Goal: Task Accomplishment & Management: Complete application form

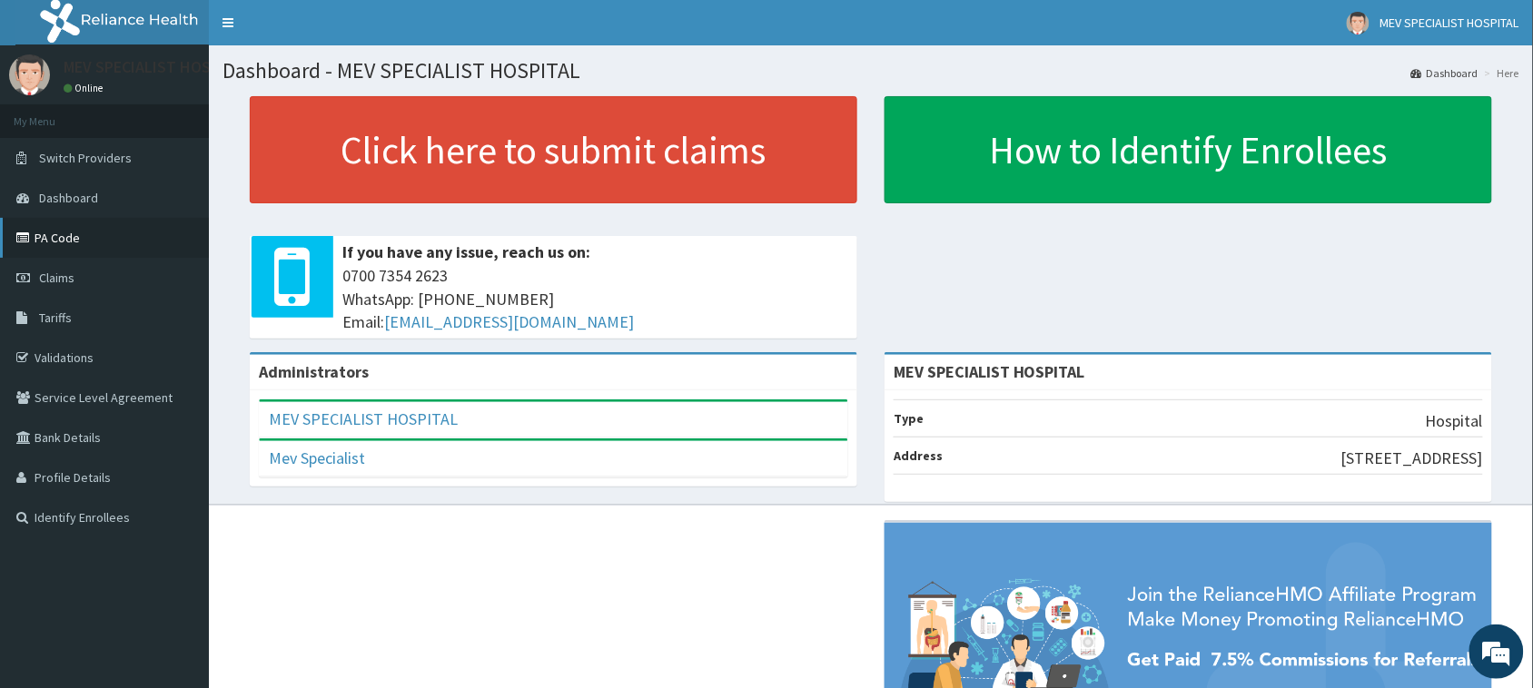
click at [128, 252] on link "PA Code" at bounding box center [104, 238] width 209 height 40
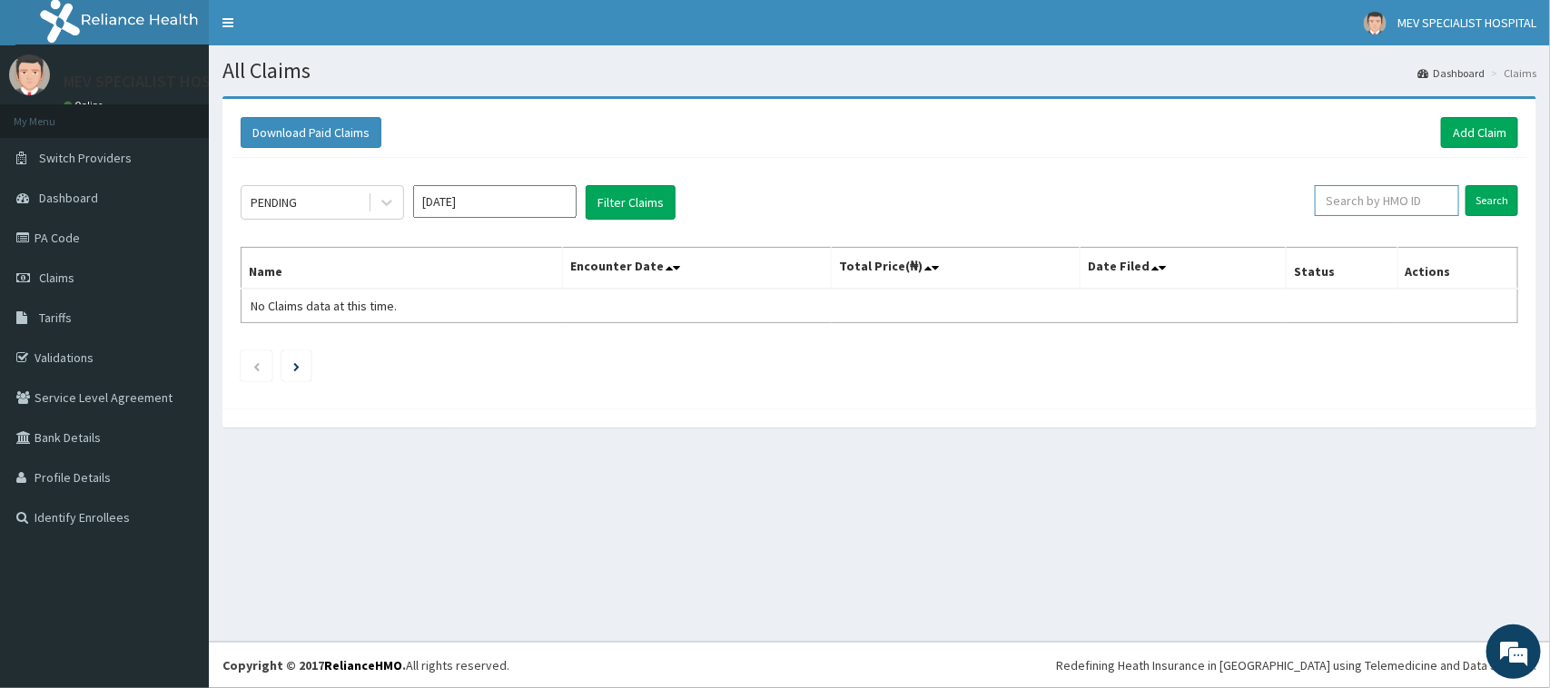
click at [1412, 204] on input "text" at bounding box center [1387, 200] width 144 height 31
type input "AVL/10601/A"
click at [1505, 192] on input "Search" at bounding box center [1492, 200] width 53 height 31
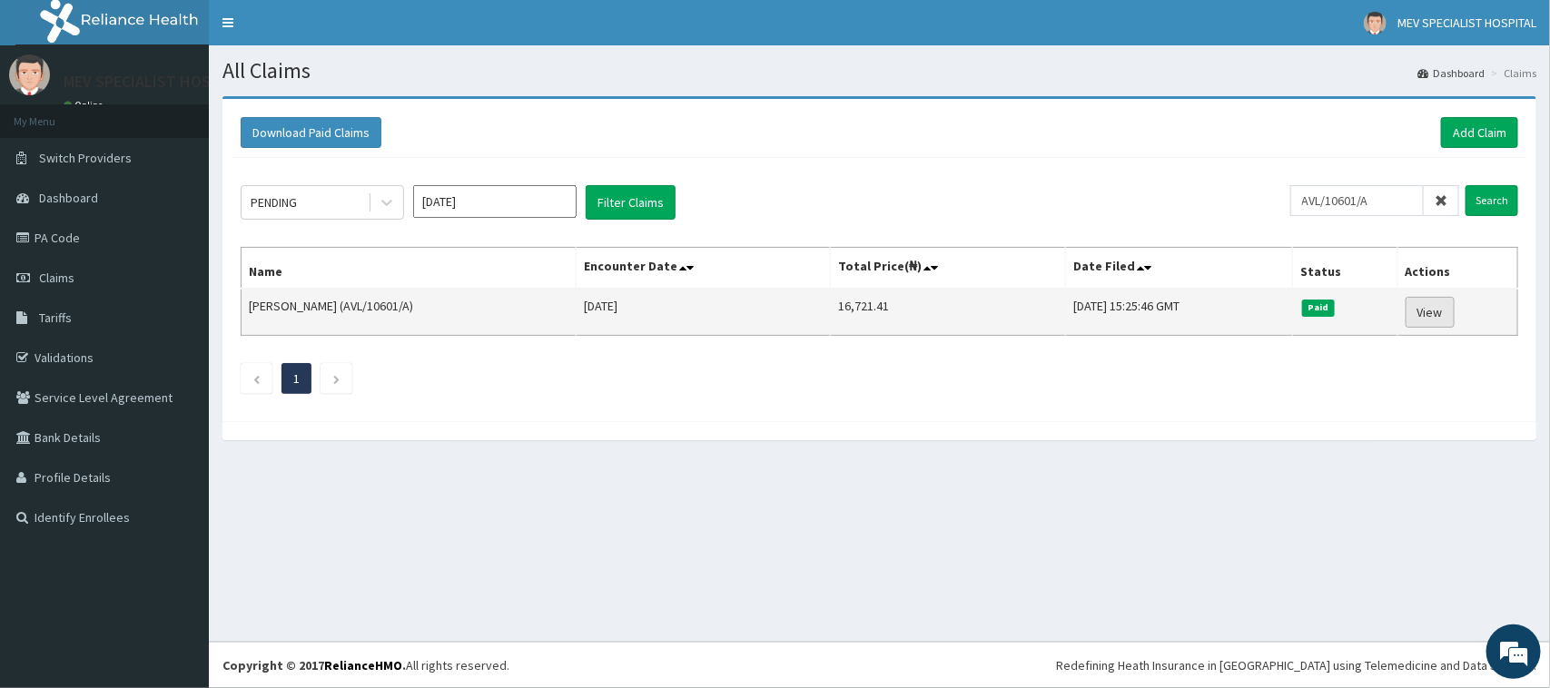
click at [1439, 306] on link "View" at bounding box center [1430, 312] width 49 height 31
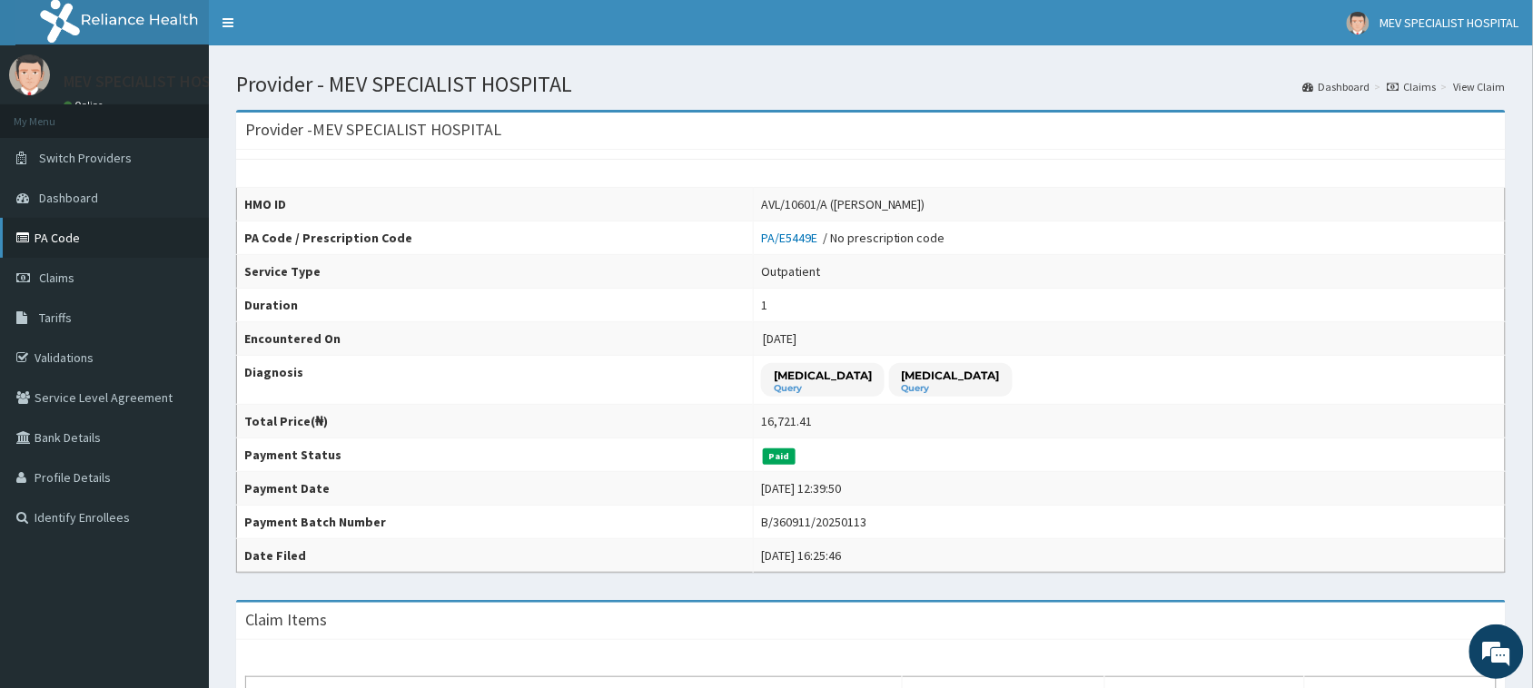
click at [162, 230] on link "PA Code" at bounding box center [104, 238] width 209 height 40
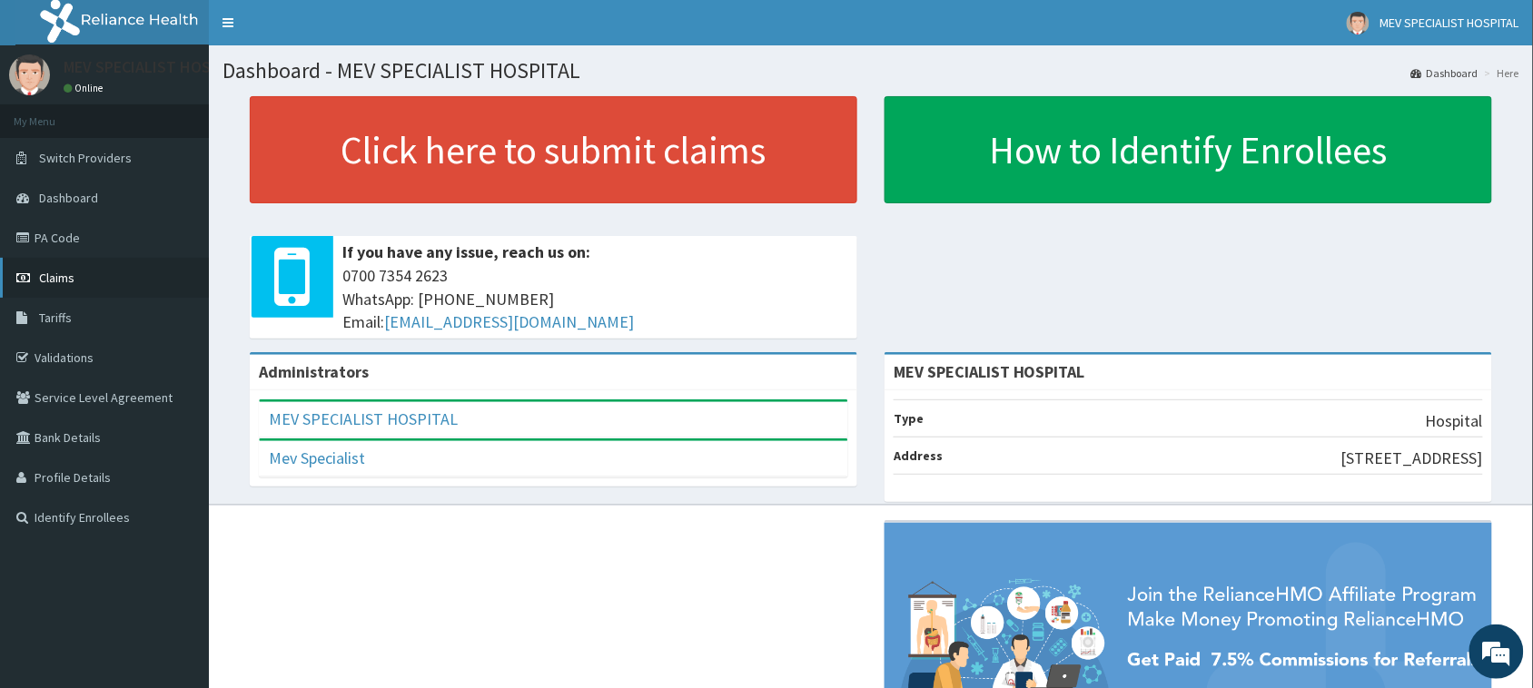
click at [124, 280] on link "Claims" at bounding box center [104, 278] width 209 height 40
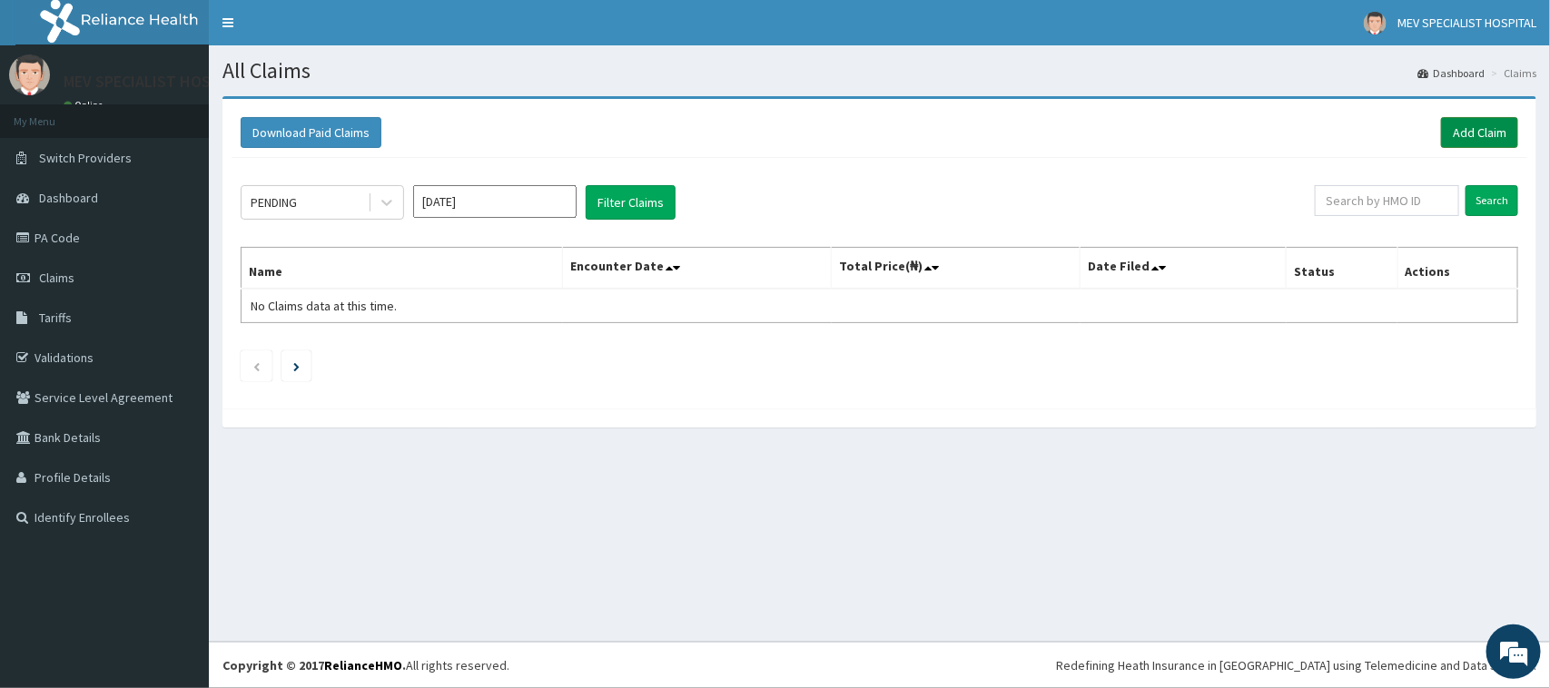
click at [1494, 127] on link "Add Claim" at bounding box center [1479, 132] width 77 height 31
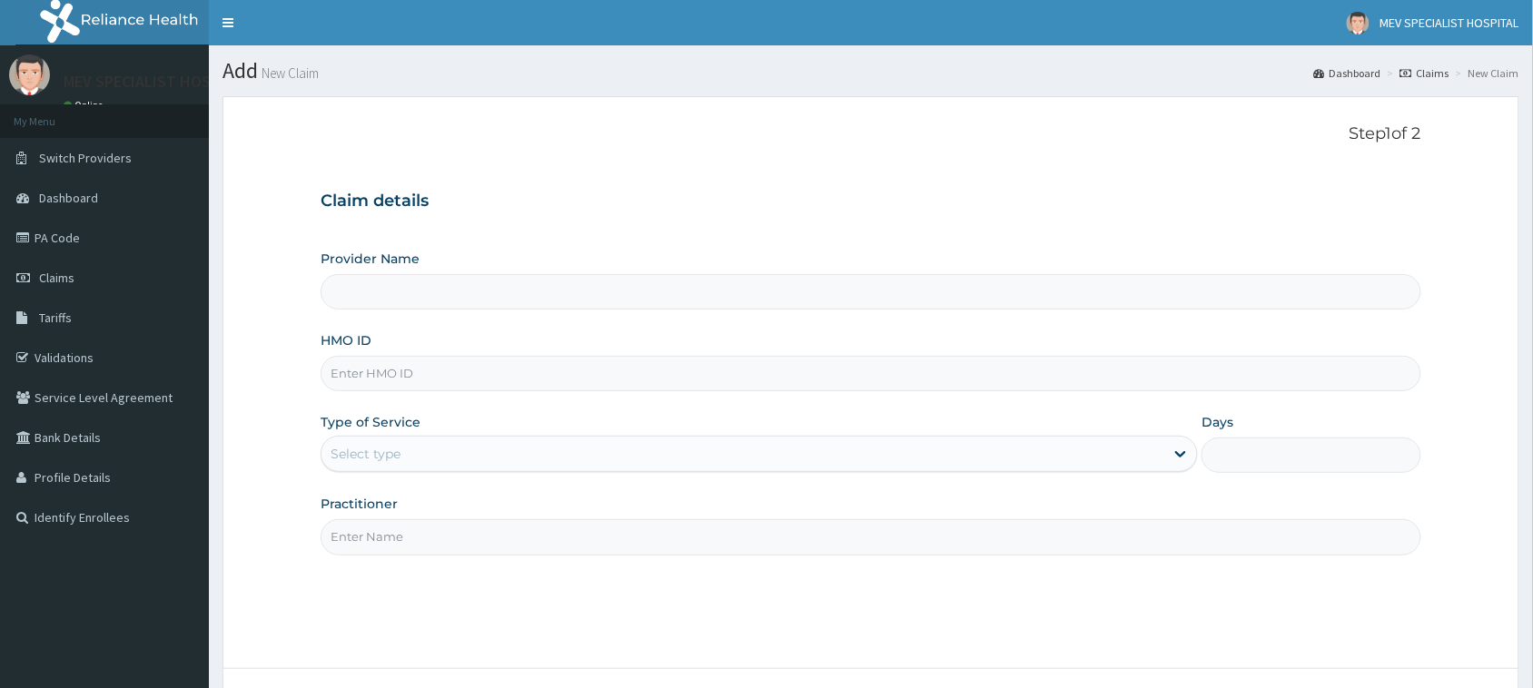
type input "MEV SPECIALIST HOSPITAL"
click at [447, 292] on input "MEV SPECIALIST HOSPITAL" at bounding box center [871, 291] width 1101 height 35
click at [434, 360] on input "HMO ID" at bounding box center [871, 373] width 1101 height 35
type input "AVL/10601/A"
click at [472, 297] on input "MEV SPECIALIST HOSPITAL" at bounding box center [871, 291] width 1101 height 35
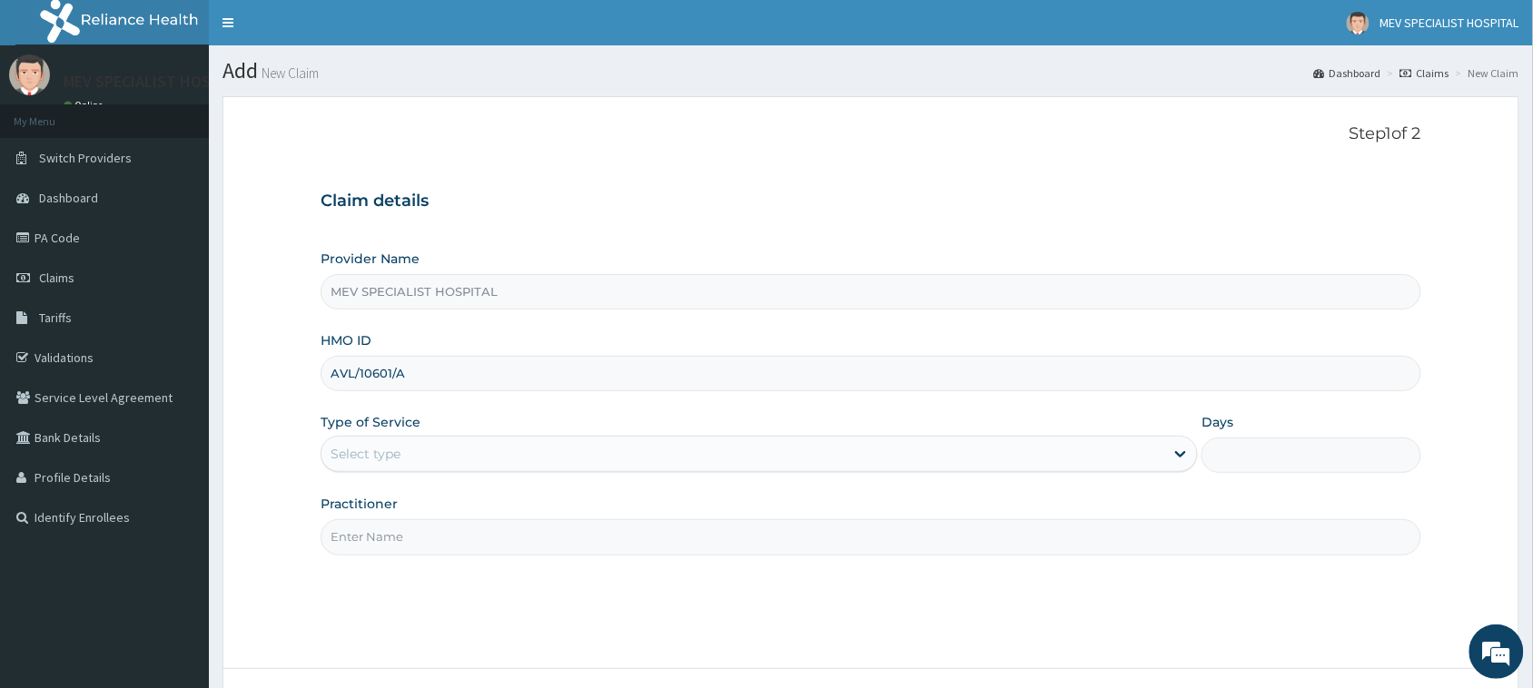
click at [405, 295] on input "MEV SPECIALIST HOSPITAL" at bounding box center [871, 291] width 1101 height 35
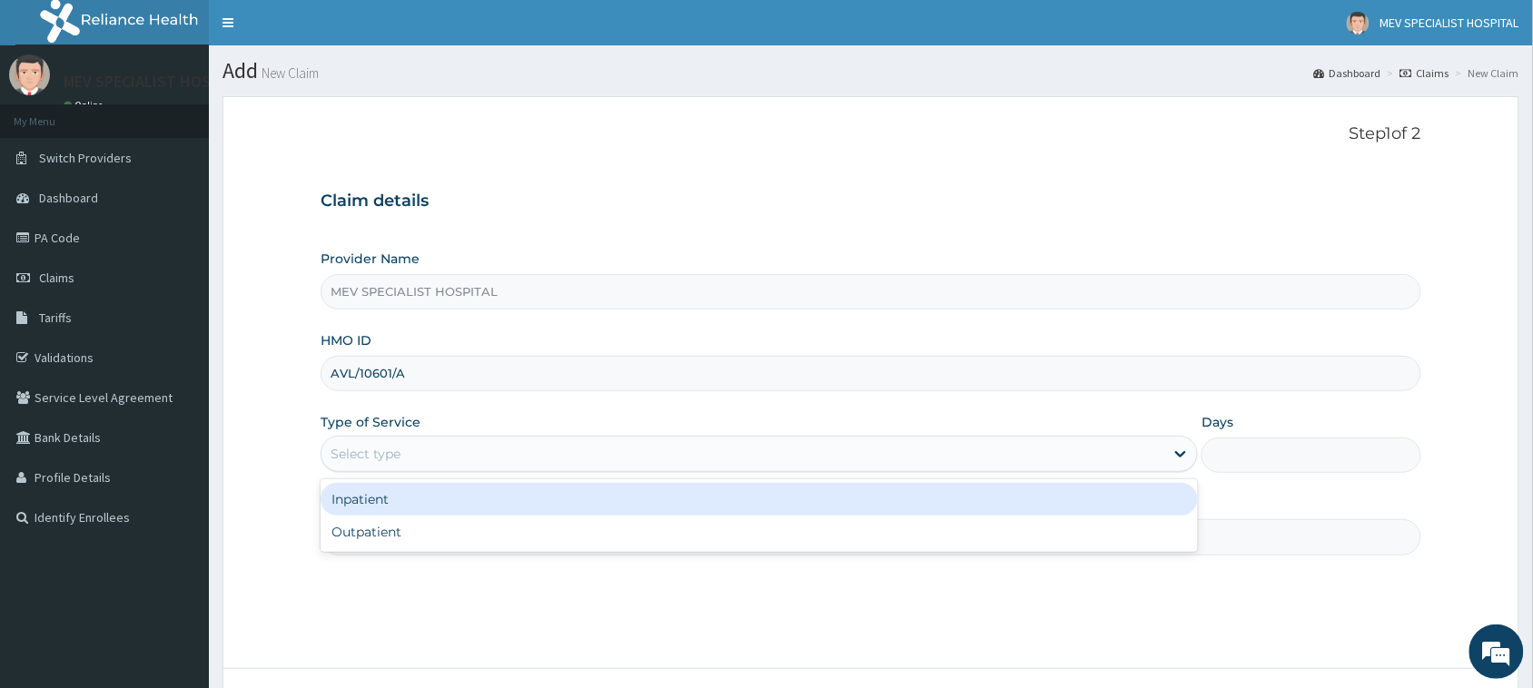
click at [434, 455] on div "Select type" at bounding box center [742, 454] width 843 height 29
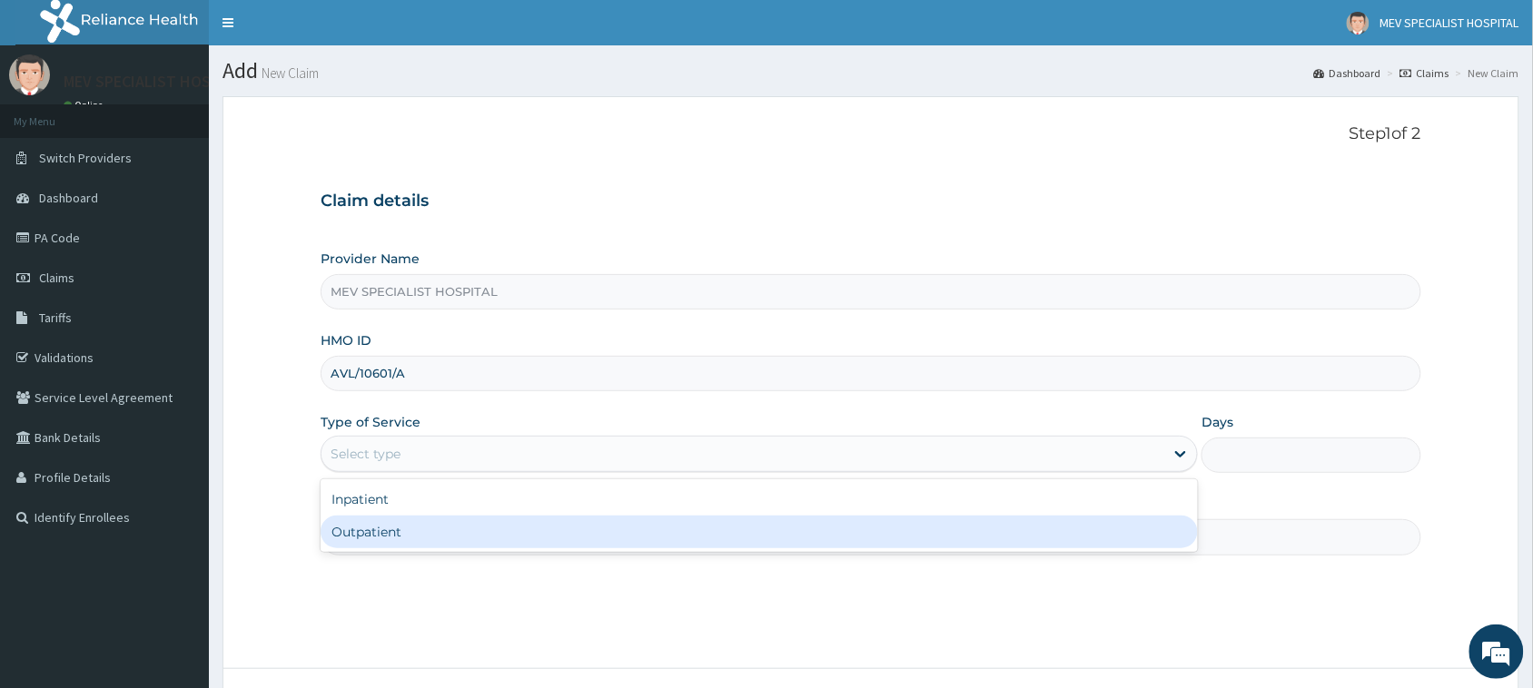
click at [395, 527] on div "Outpatient" at bounding box center [759, 532] width 877 height 33
type input "1"
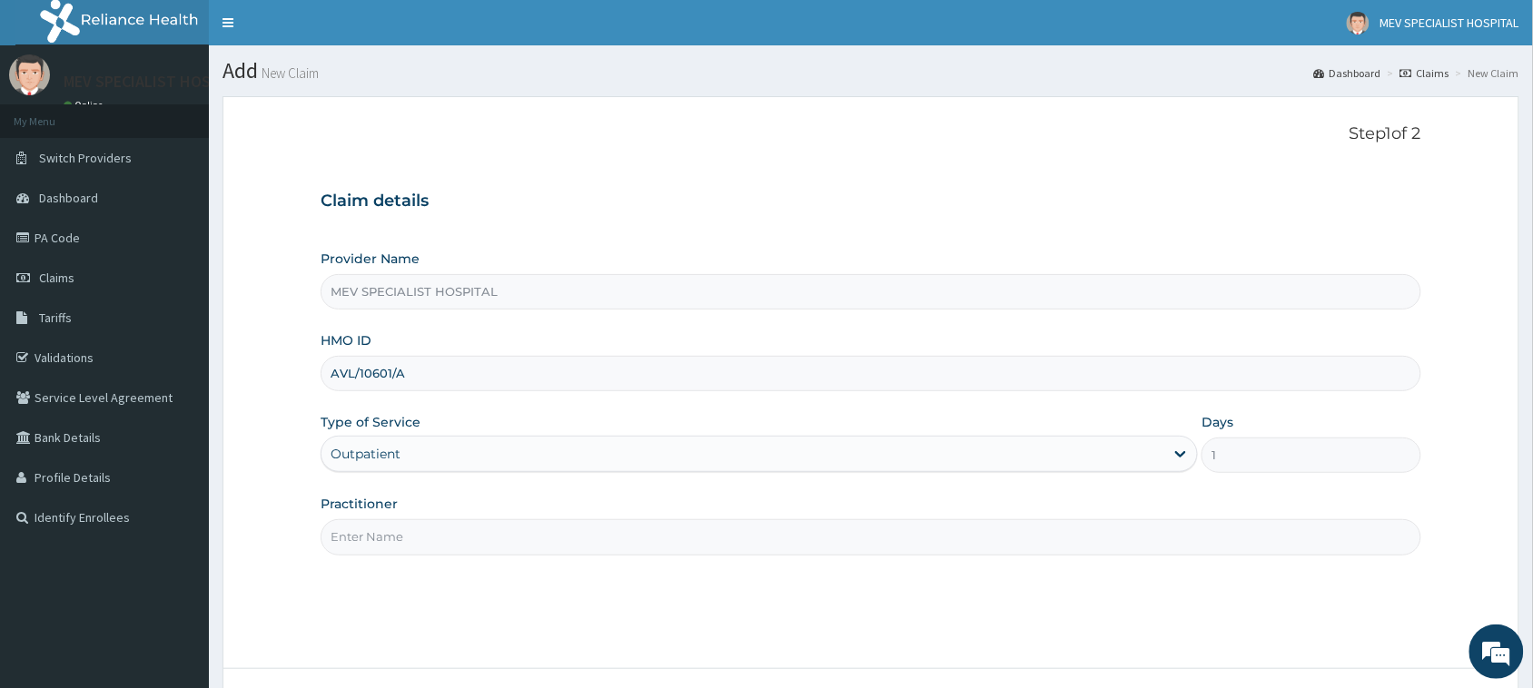
click at [531, 557] on div "Step 1 of 2 Claim details Provider Name MEV SPECIALIST HOSPITAL HMO ID AVL/1060…" at bounding box center [871, 382] width 1101 height 517
click at [524, 543] on input "Practitioner" at bounding box center [871, 536] width 1101 height 35
type input "DR ANITA"
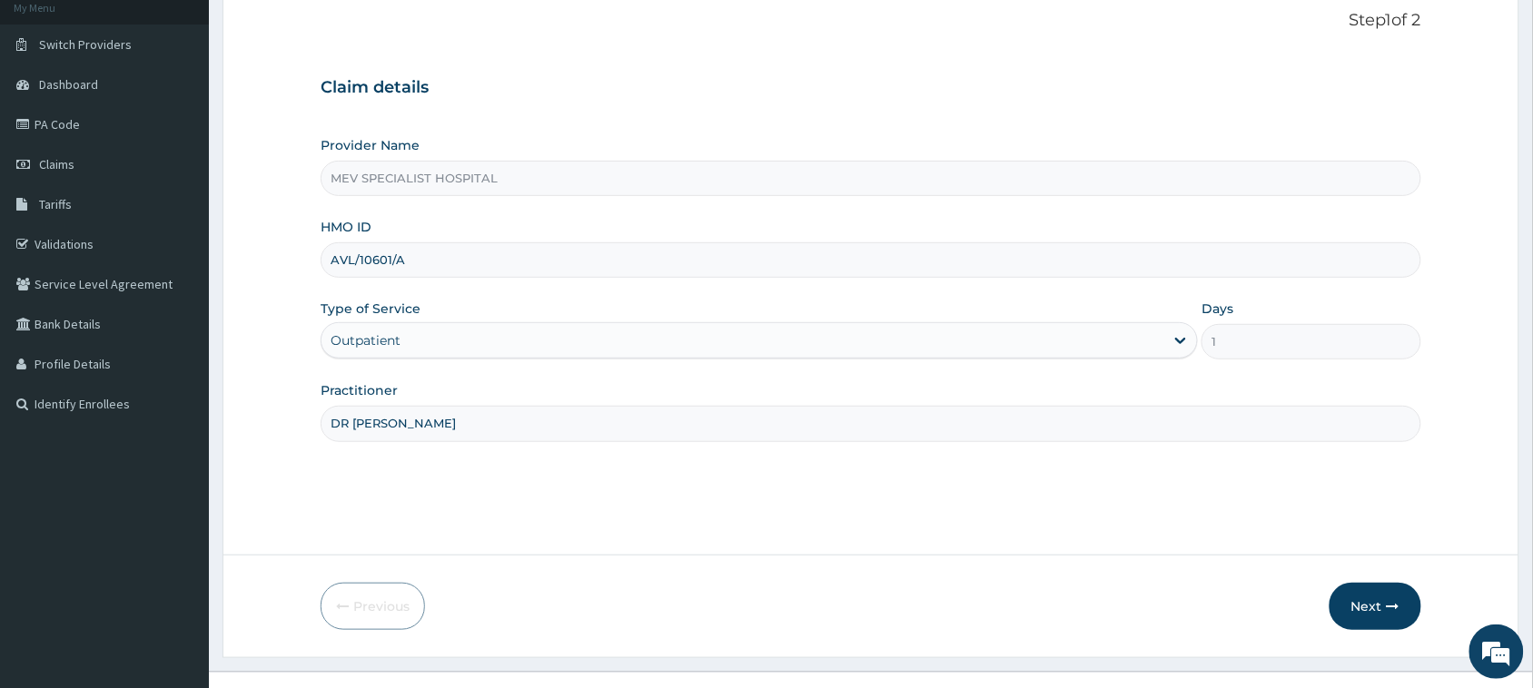
scroll to position [143, 0]
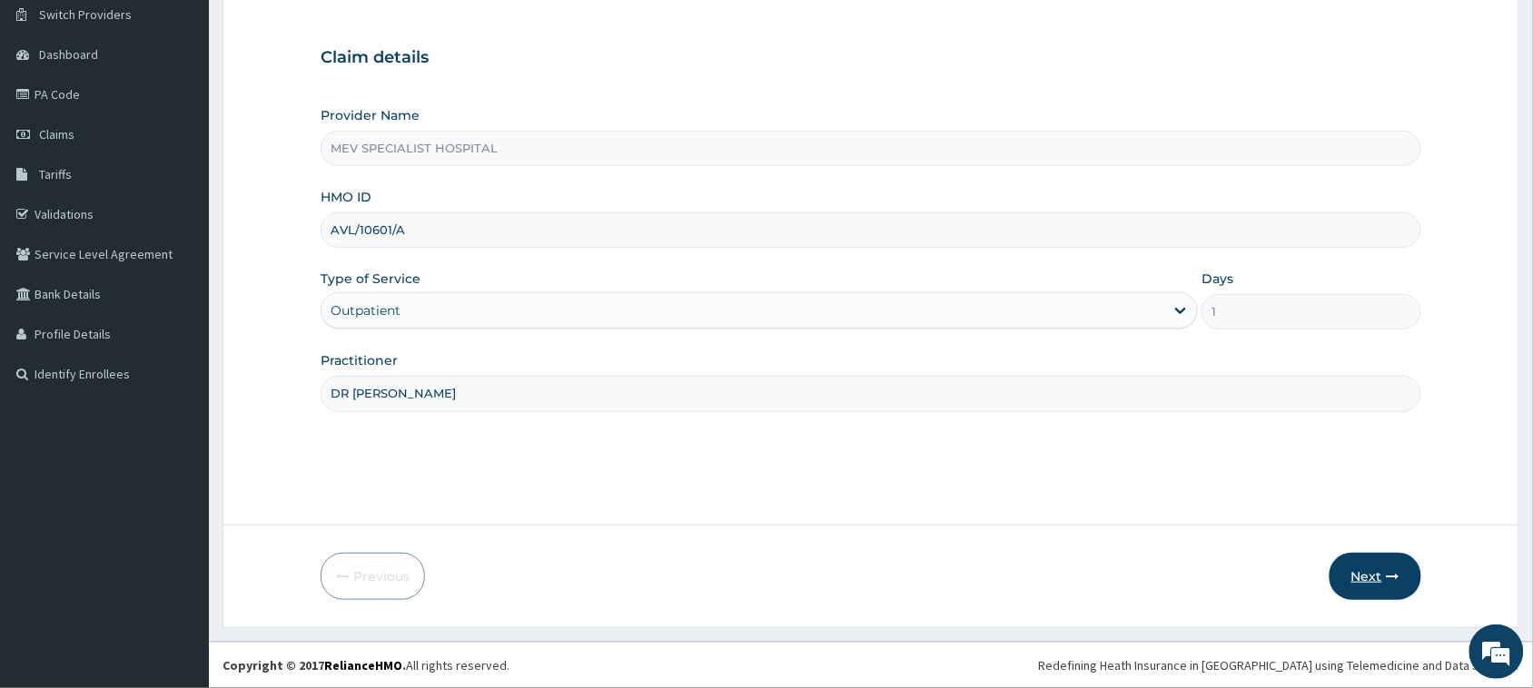
click at [1369, 578] on button "Next" at bounding box center [1376, 576] width 92 height 47
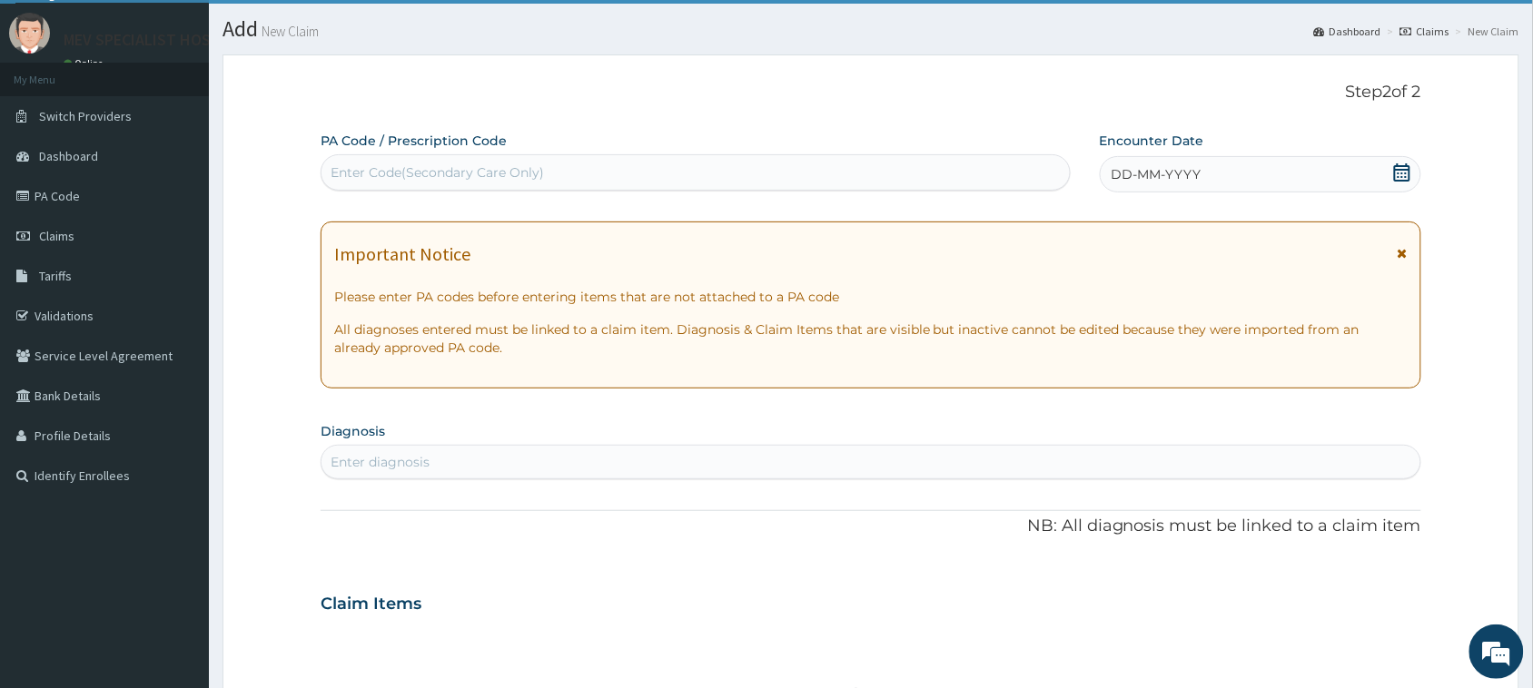
scroll to position [29, 0]
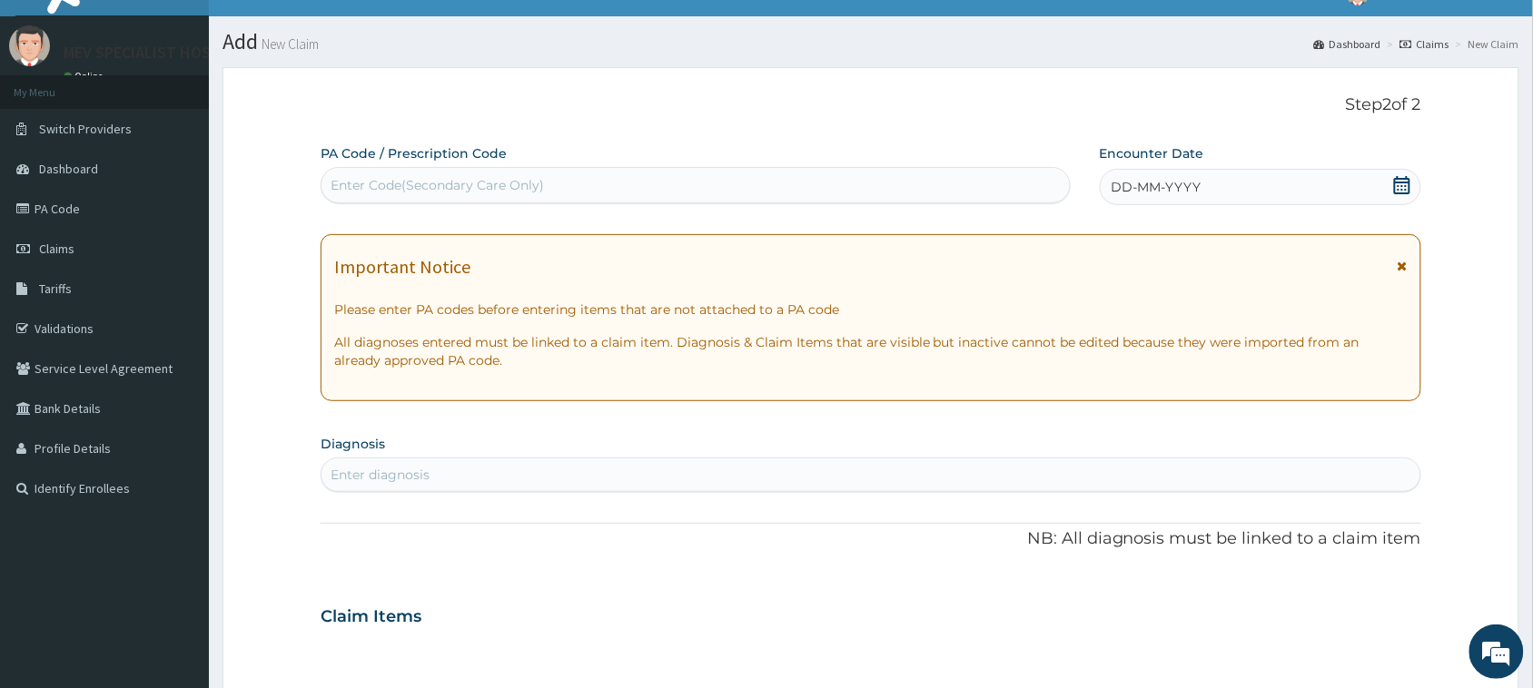
click at [734, 183] on div "Enter Code(Secondary Care Only)" at bounding box center [695, 185] width 748 height 29
